Goal: Information Seeking & Learning: Compare options

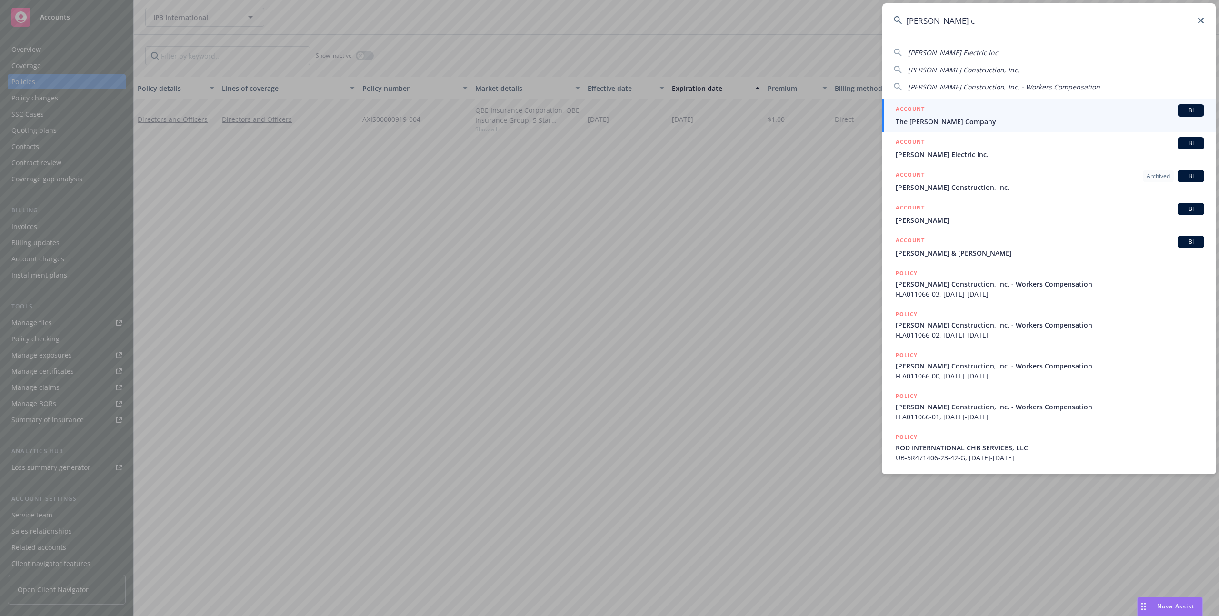
type input "[PERSON_NAME] co"
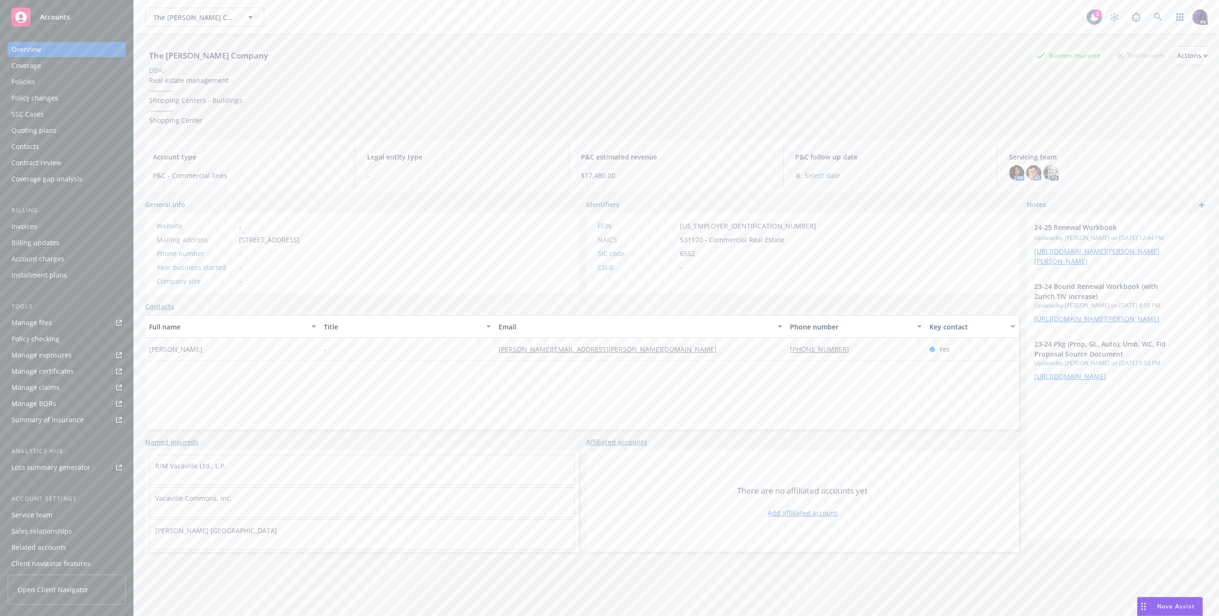
click at [76, 86] on div "Policies" at bounding box center [66, 81] width 110 height 15
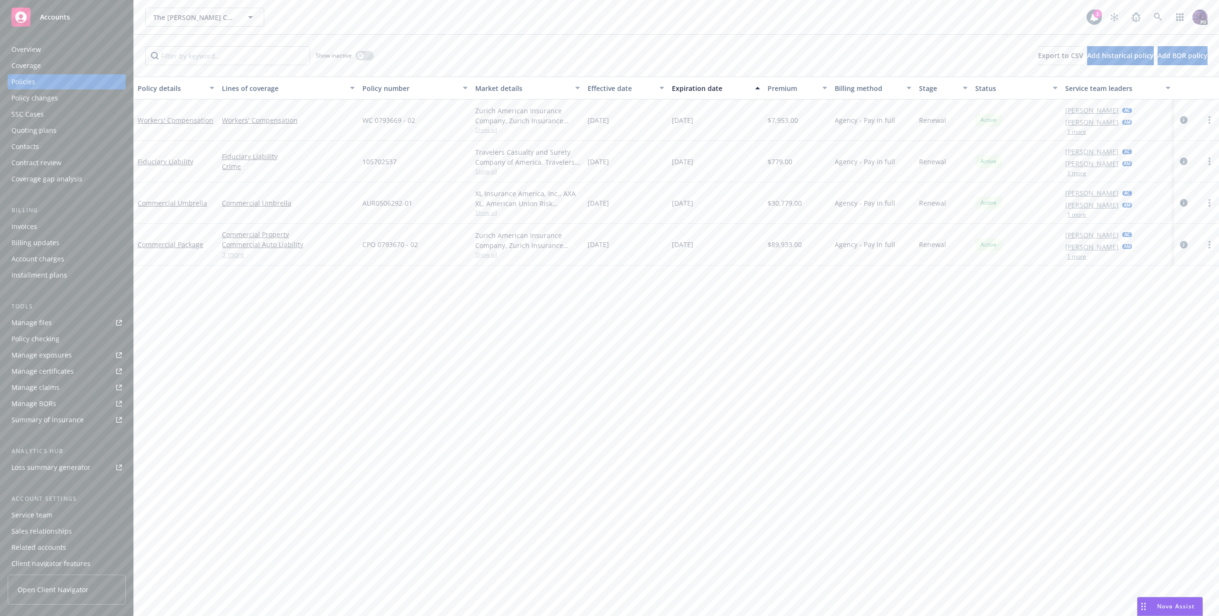
click at [100, 129] on div "Quoting plans" at bounding box center [66, 130] width 110 height 15
click at [90, 129] on div "Quoting plans" at bounding box center [66, 130] width 110 height 15
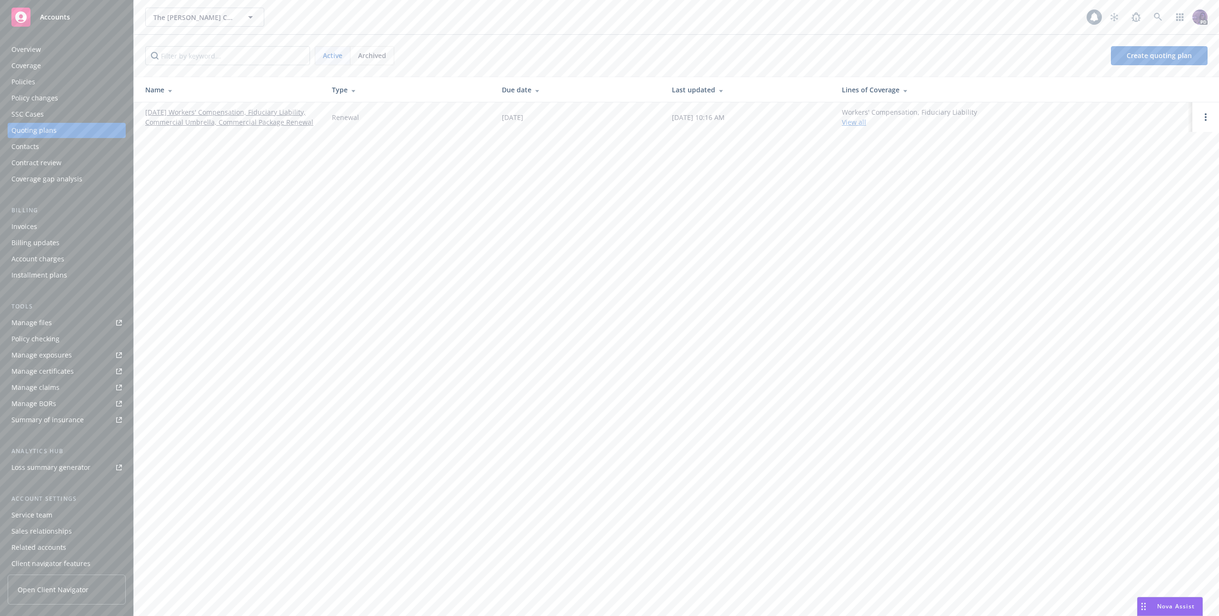
click at [193, 122] on link "[DATE] Workers' Compensation, Fiduciary Liability, Commercial Umbrella, Commerc…" at bounding box center [230, 117] width 171 height 20
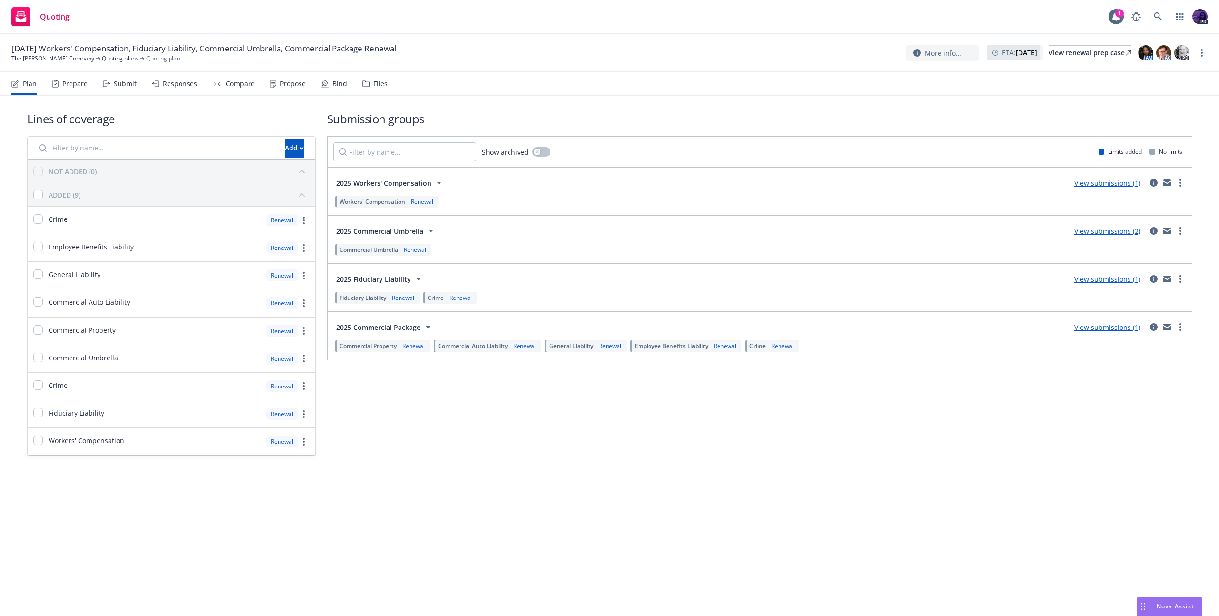
click at [282, 83] on div "Propose" at bounding box center [293, 84] width 26 height 8
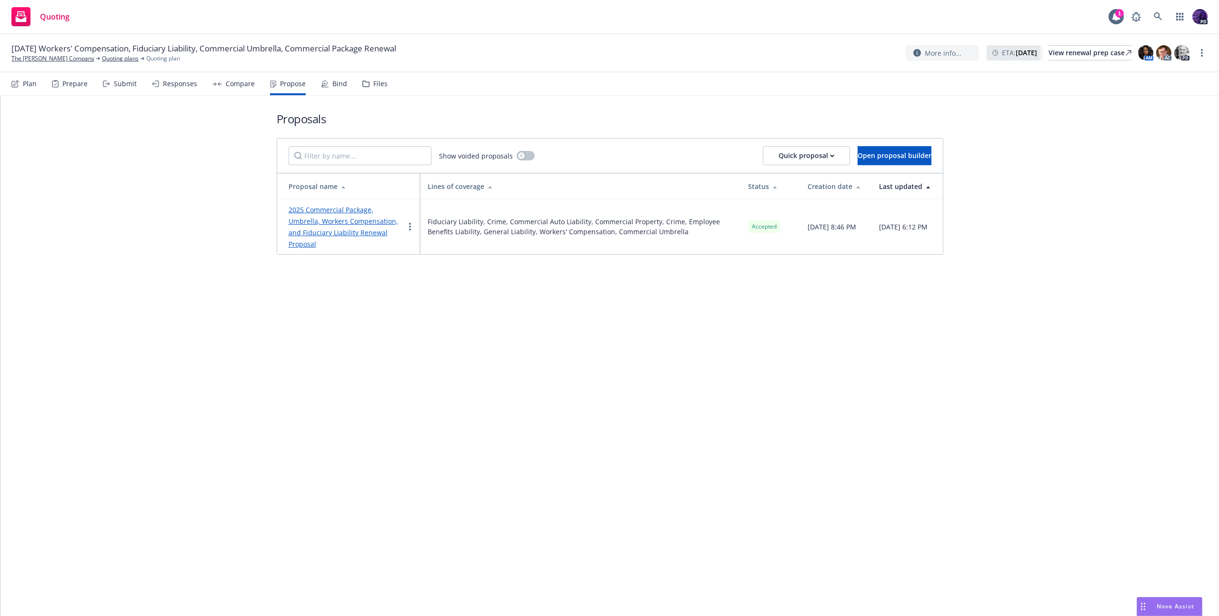
click at [326, 84] on div "Bind" at bounding box center [334, 83] width 26 height 23
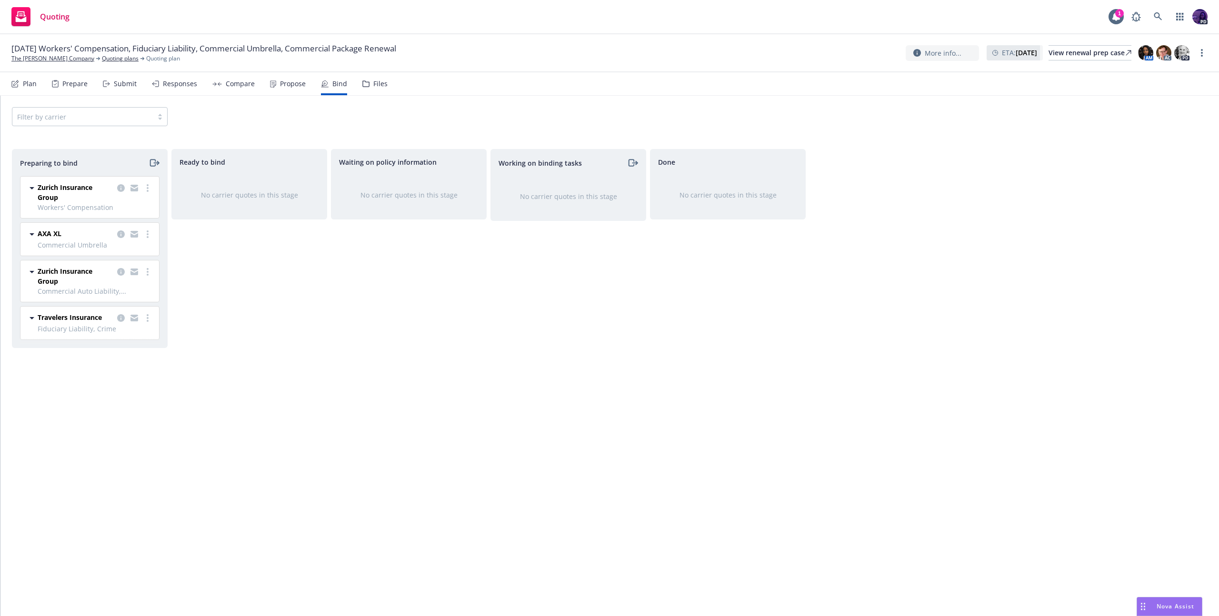
click at [287, 86] on div "Propose" at bounding box center [293, 84] width 26 height 8
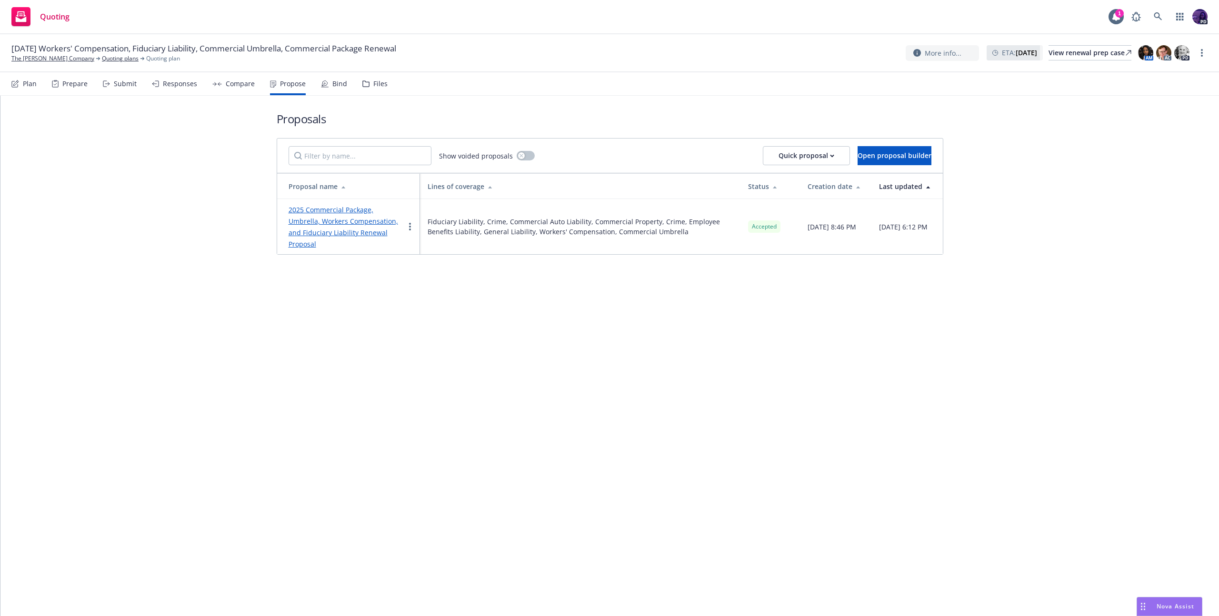
click at [240, 85] on div "Compare" at bounding box center [240, 84] width 29 height 8
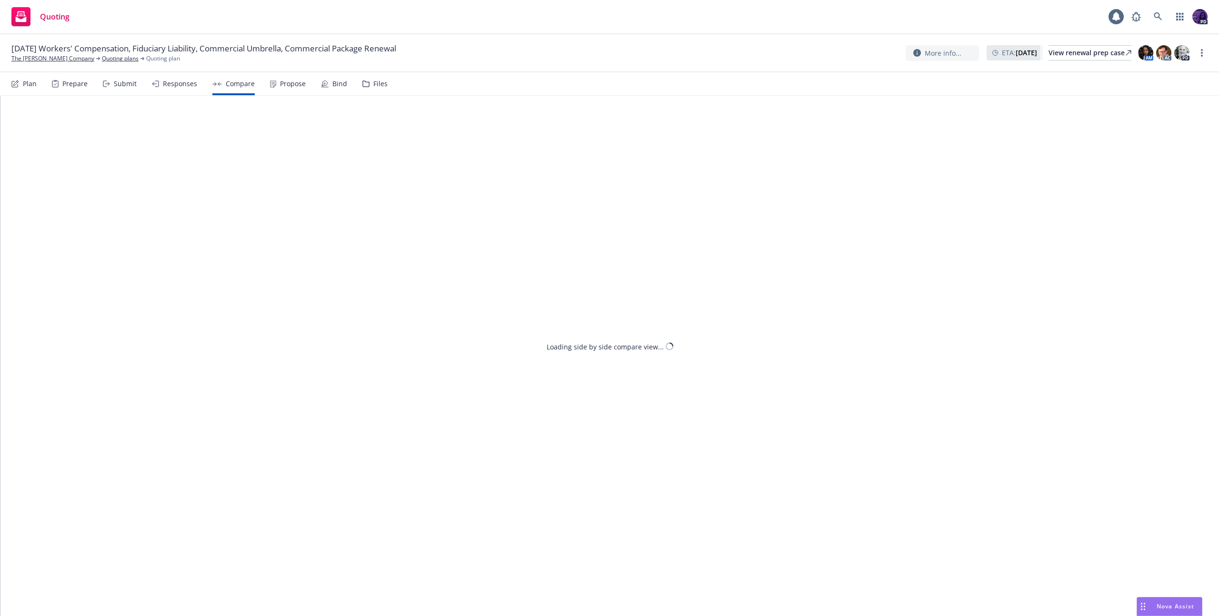
click at [181, 86] on div "Responses" at bounding box center [180, 84] width 34 height 8
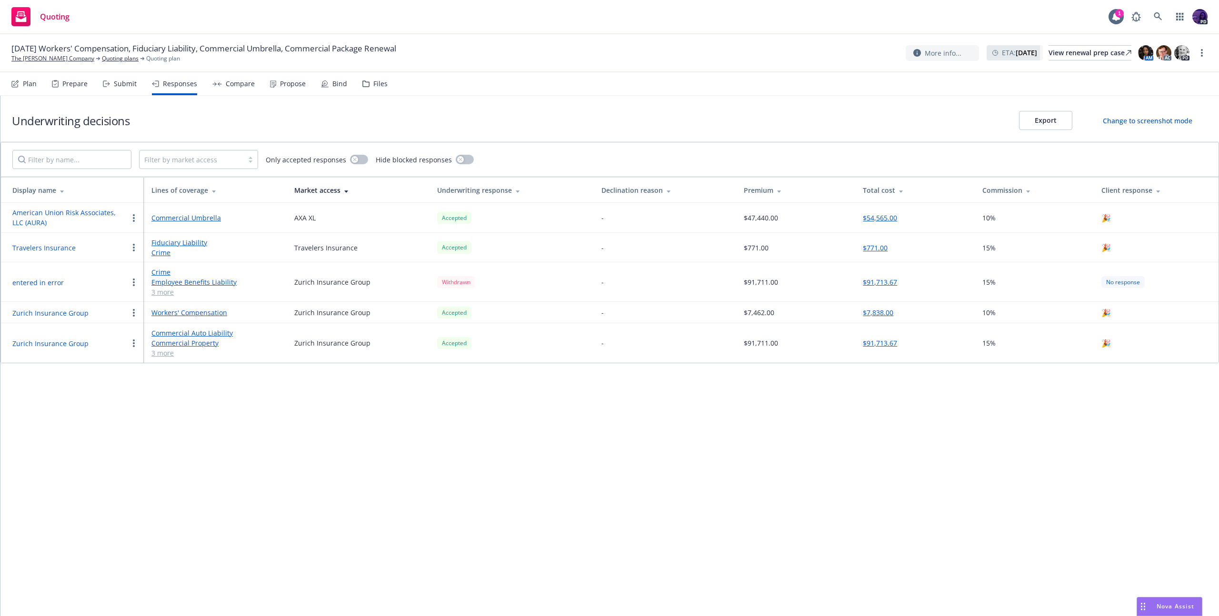
click at [405, 12] on div "Quoting 1 PD" at bounding box center [609, 17] width 1219 height 34
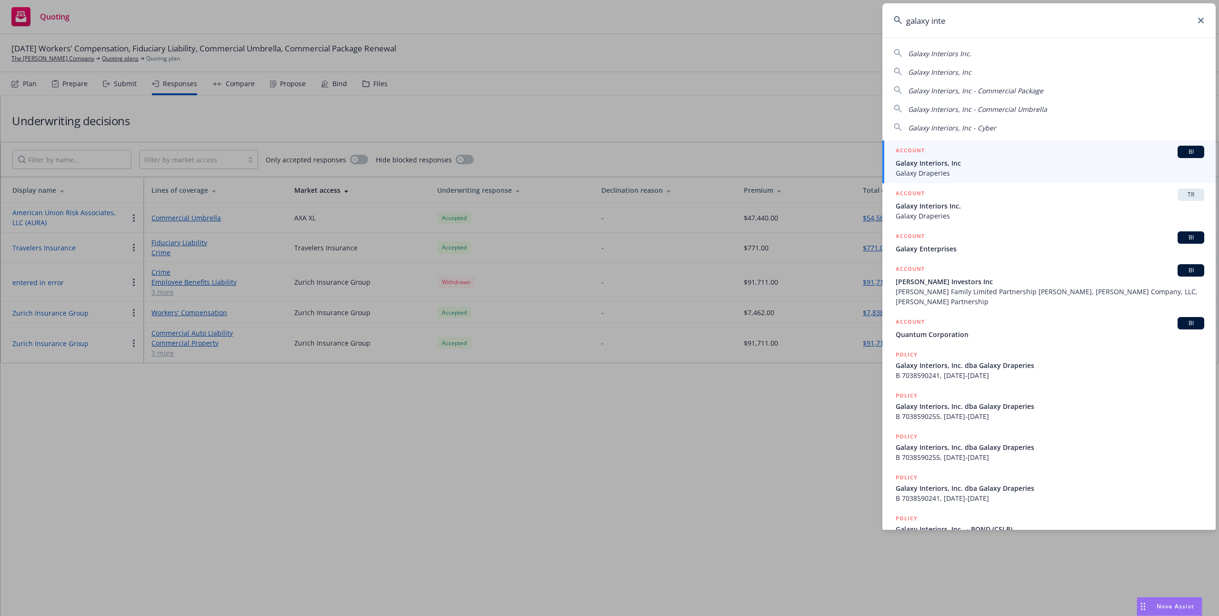
type input "galaxy inte"
click at [986, 169] on span "Galaxy Draperies" at bounding box center [1050, 173] width 309 height 10
